Goal: Information Seeking & Learning: Learn about a topic

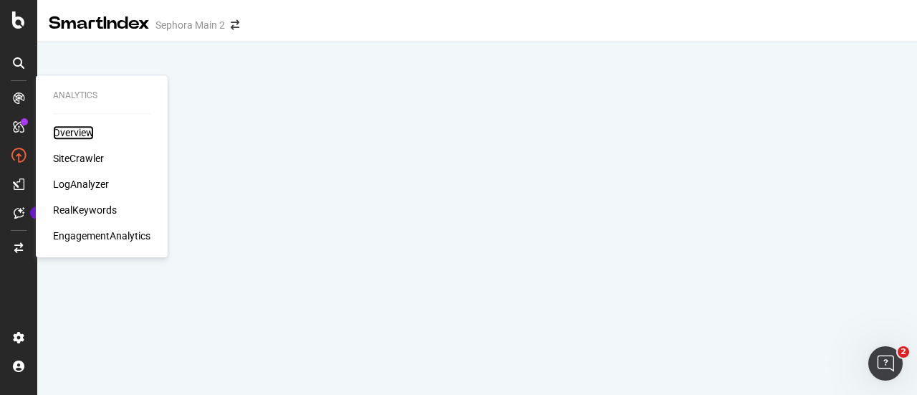
click at [66, 133] on div "Overview" at bounding box center [73, 132] width 41 height 14
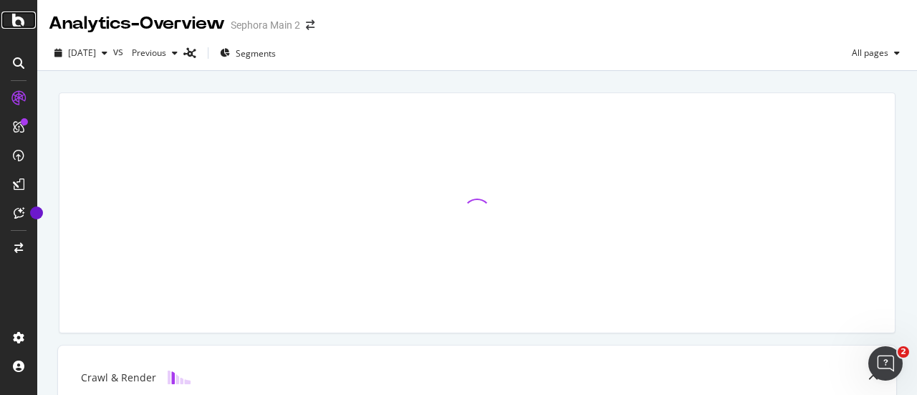
click at [14, 26] on icon at bounding box center [18, 19] width 13 height 17
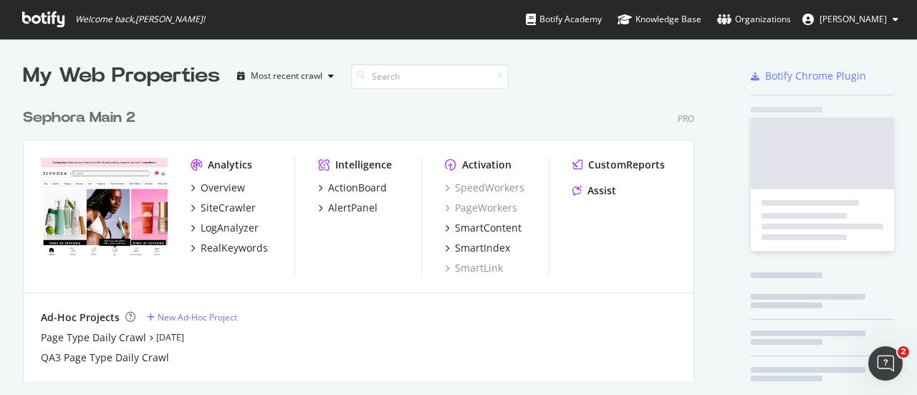
scroll to position [279, 671]
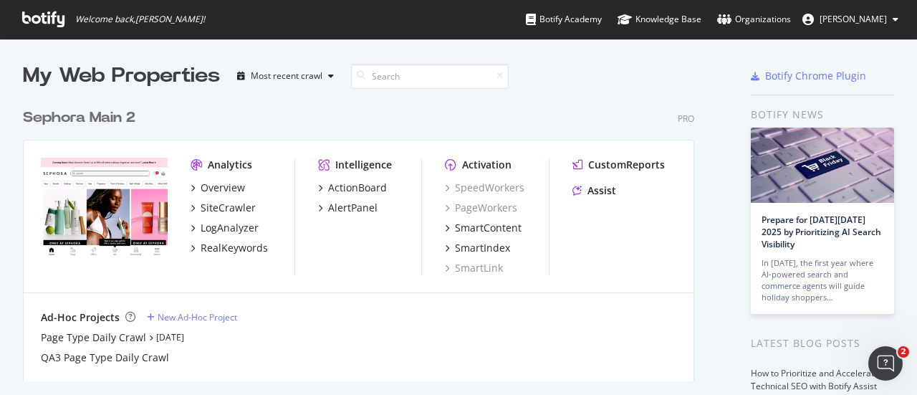
click at [127, 118] on div "Sephora Main 2" at bounding box center [79, 117] width 112 height 21
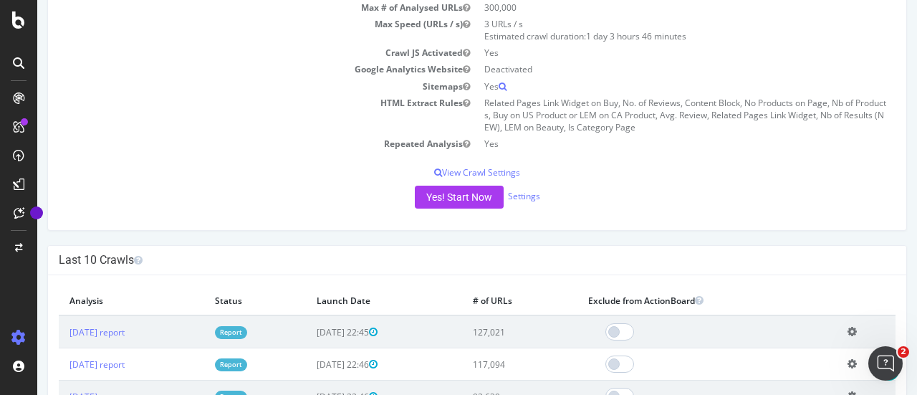
scroll to position [287, 0]
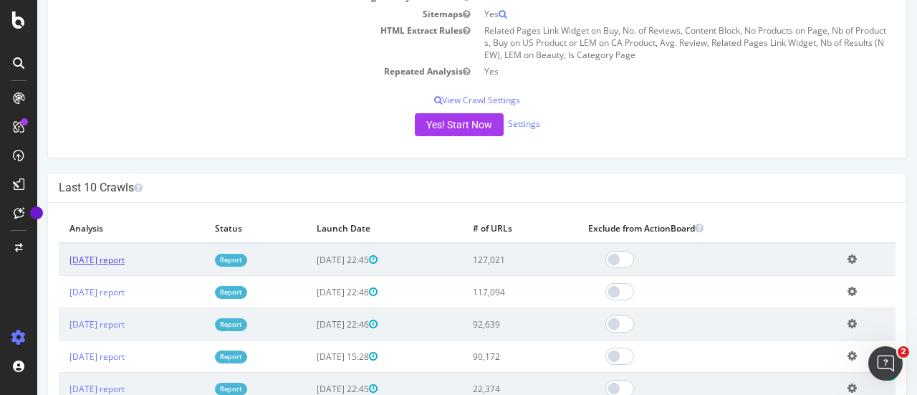
click at [117, 261] on link "[DATE] report" at bounding box center [96, 260] width 55 height 12
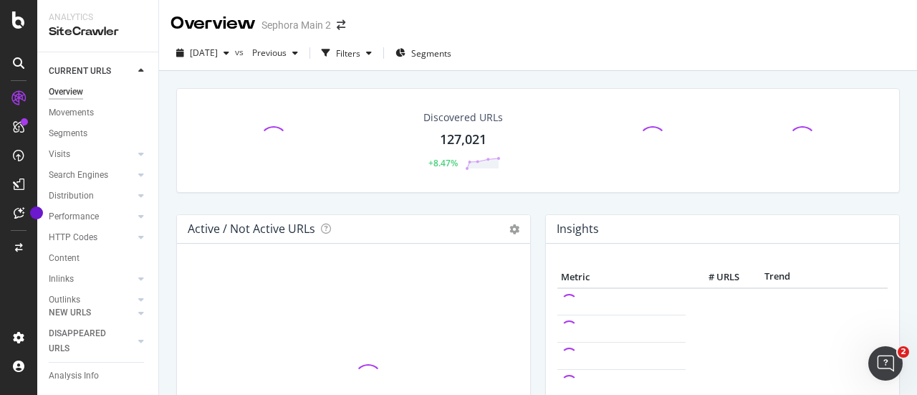
click at [460, 128] on div "Discovered URLs 127,021 +8.47%" at bounding box center [463, 140] width 108 height 74
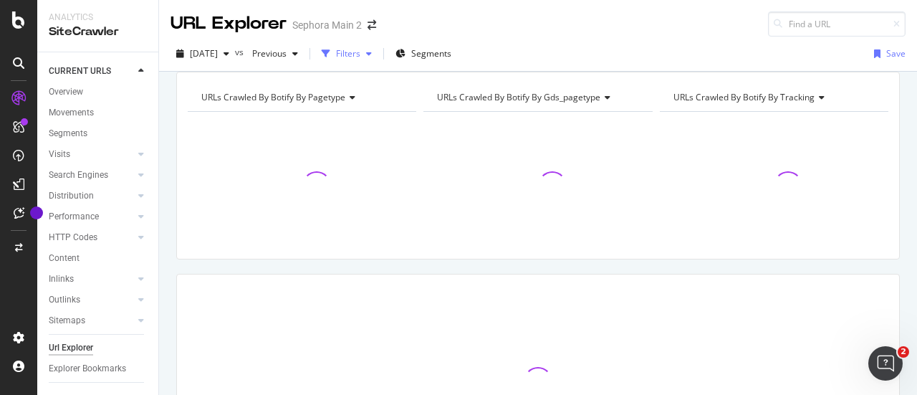
click at [360, 54] on div "Filters" at bounding box center [348, 53] width 24 height 12
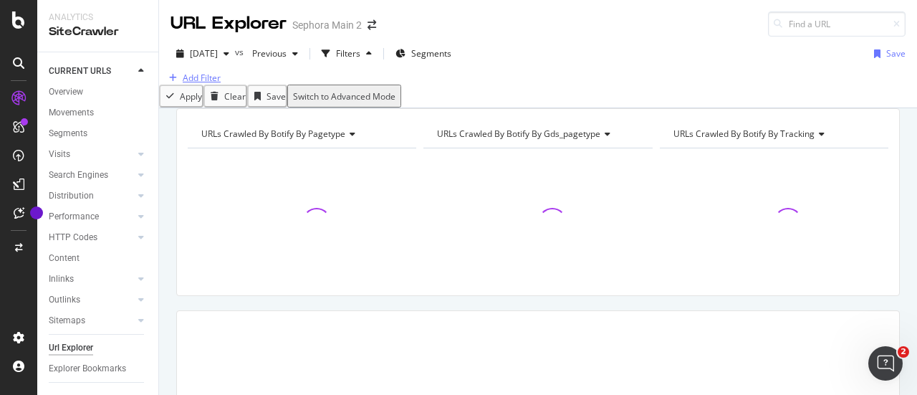
click at [177, 82] on icon "button" at bounding box center [173, 78] width 8 height 9
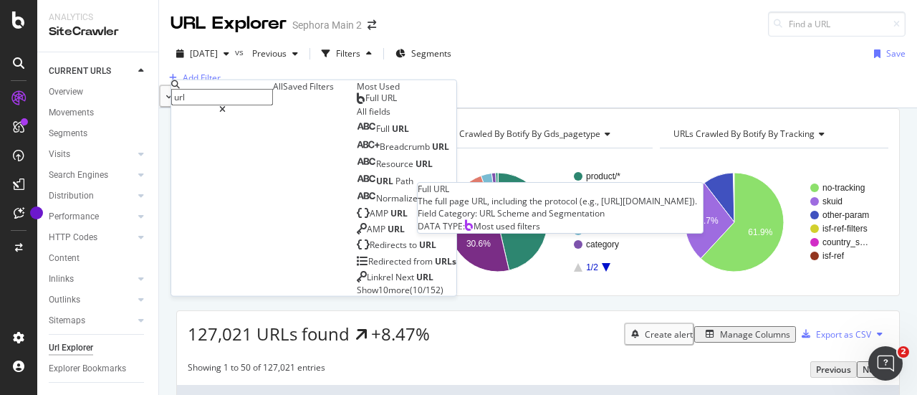
type input "url"
click at [357, 104] on div "Full URL" at bounding box center [377, 97] width 40 height 11
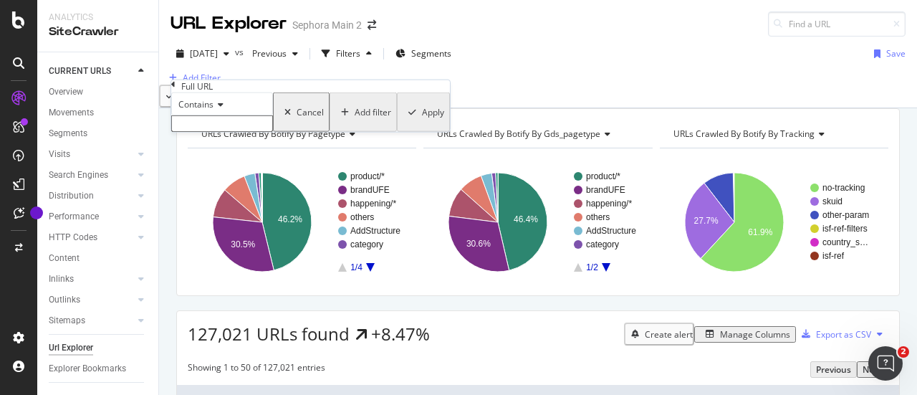
click at [263, 132] on input "text" at bounding box center [222, 123] width 102 height 16
paste input "celebrity-influencer-beauty-brands"
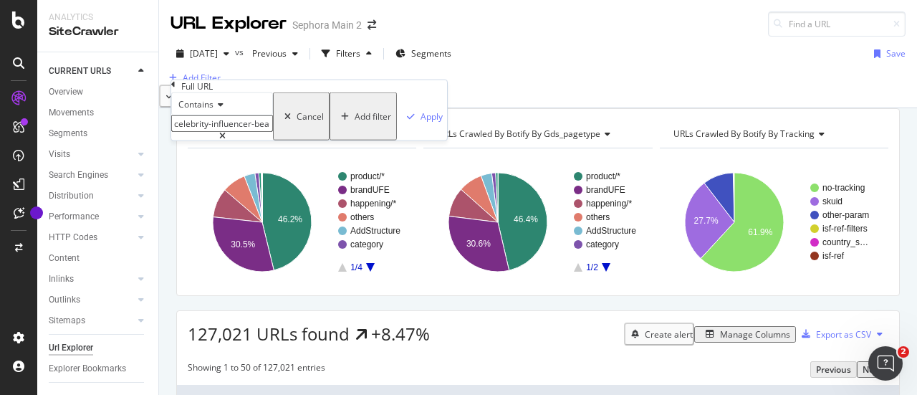
scroll to position [0, 13]
click at [196, 132] on input "celebrity-influencer-beauty-brands" at bounding box center [222, 123] width 102 height 16
type input "celebrity-influencer-beauty-brands"
click at [420, 122] on div "Apply" at bounding box center [431, 116] width 22 height 12
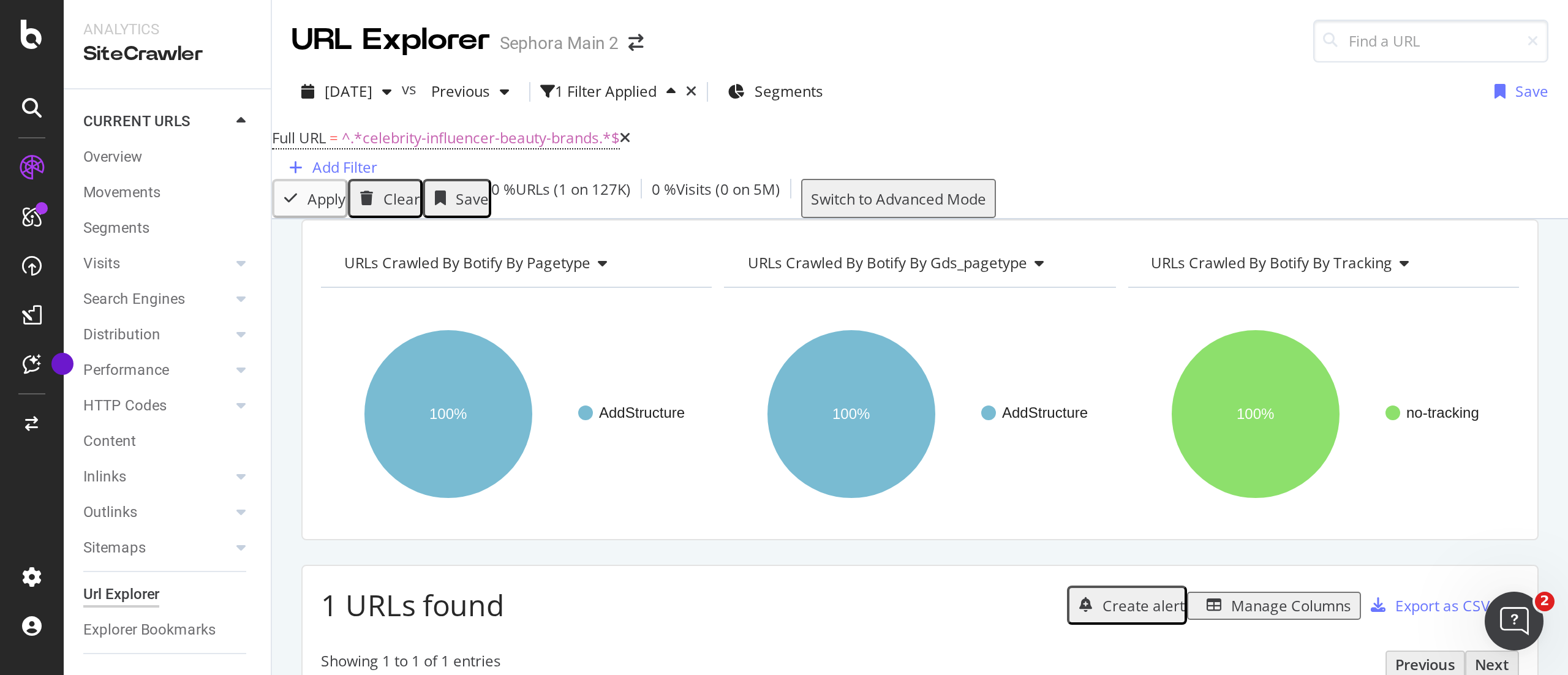
scroll to position [184, 0]
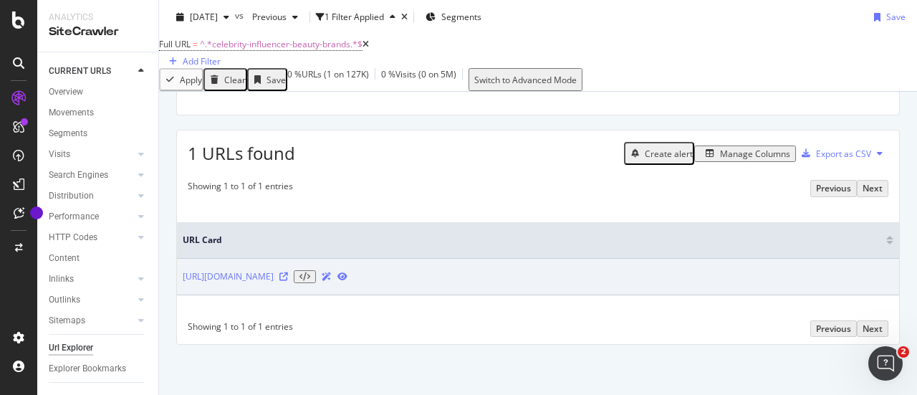
click at [347, 281] on icon at bounding box center [342, 276] width 10 height 9
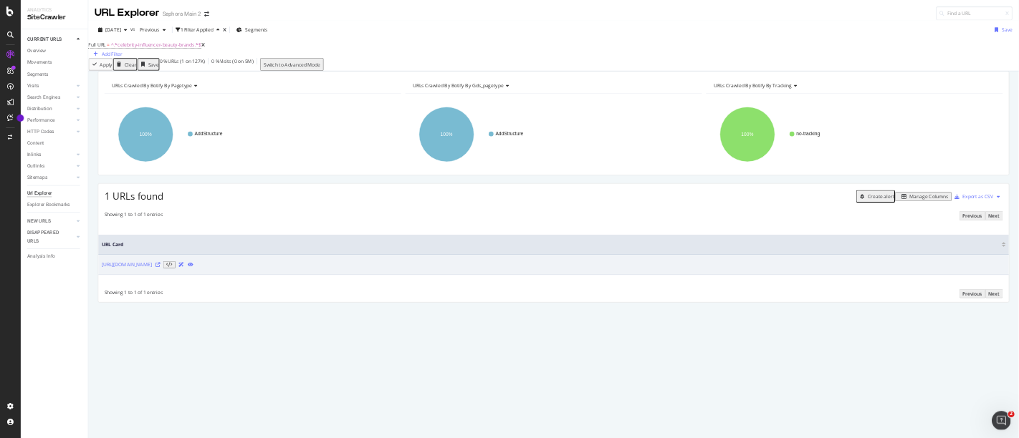
scroll to position [0, 0]
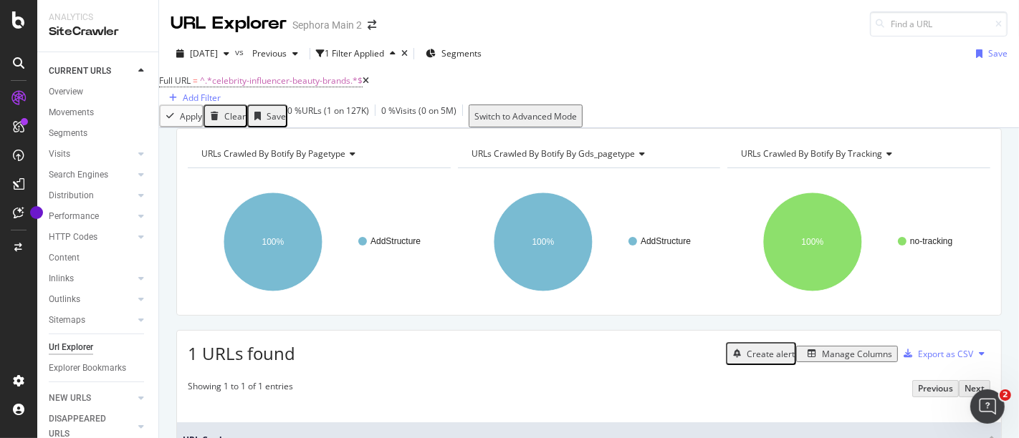
drag, startPoint x: 1090, startPoint y: 1, endPoint x: 21, endPoint y: 23, distance: 1068.9
click at [21, 23] on icon at bounding box center [18, 19] width 13 height 17
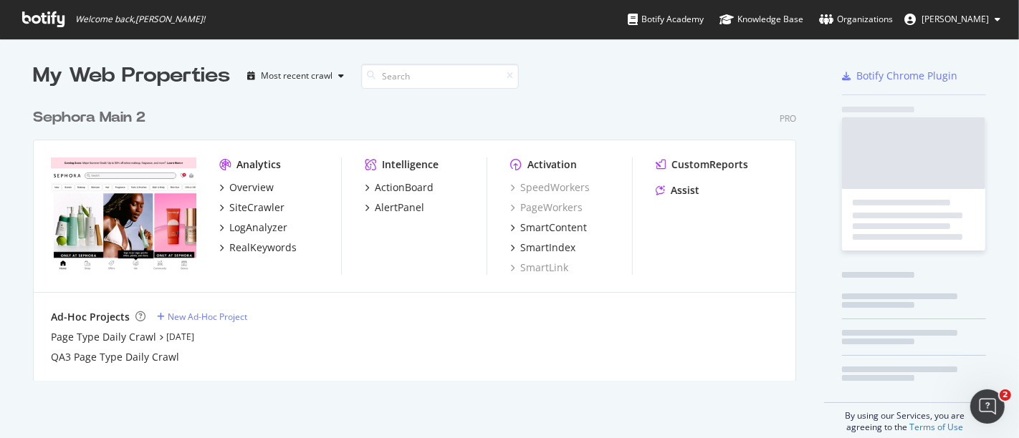
scroll to position [426, 994]
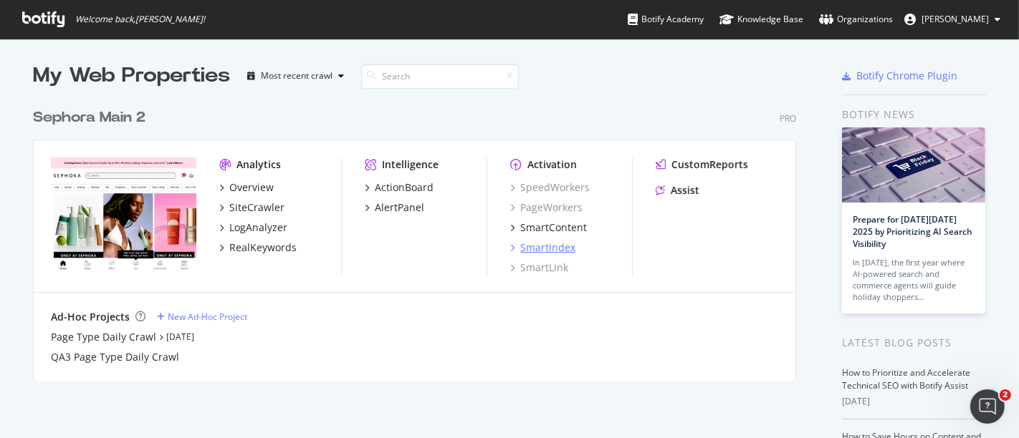
click at [560, 246] on div "SmartIndex" at bounding box center [547, 248] width 55 height 14
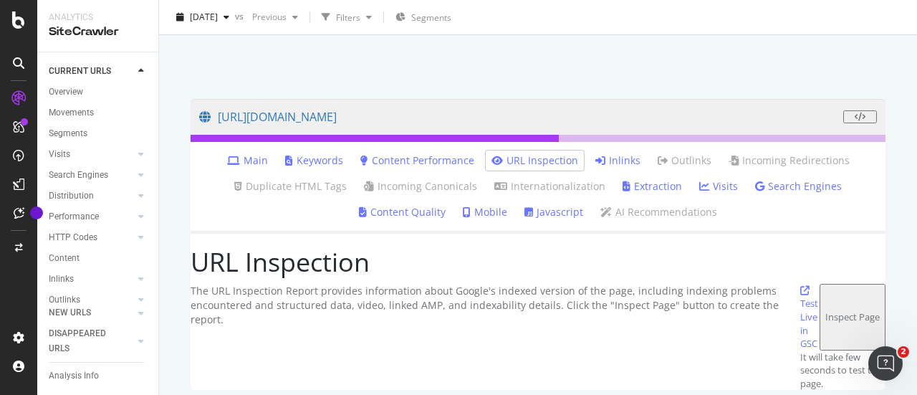
scroll to position [70, 0]
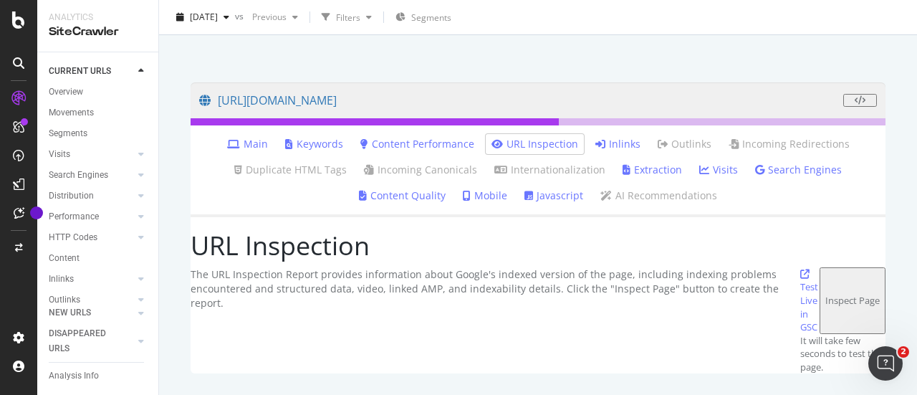
click at [256, 140] on link "Main" at bounding box center [247, 144] width 41 height 14
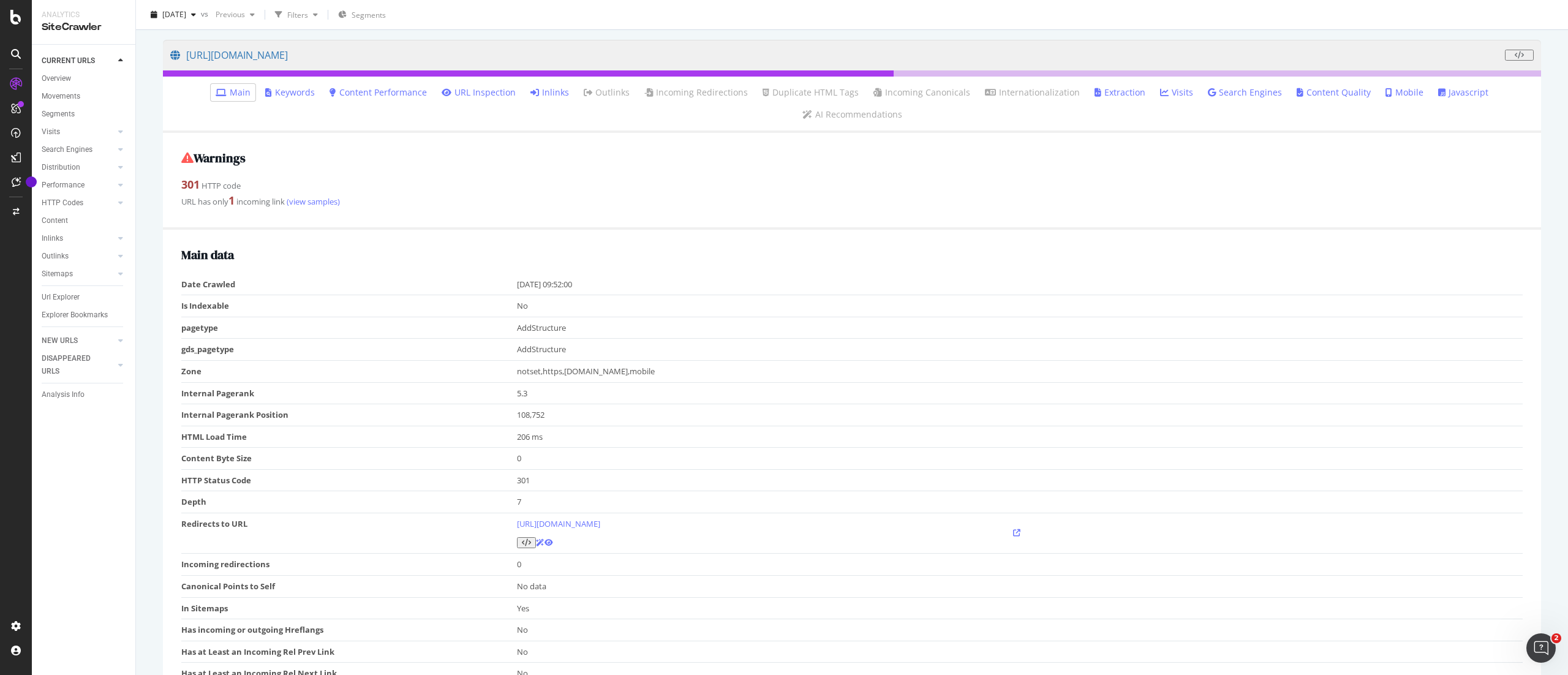
scroll to position [91, 0]
